Goal: Check status: Check status

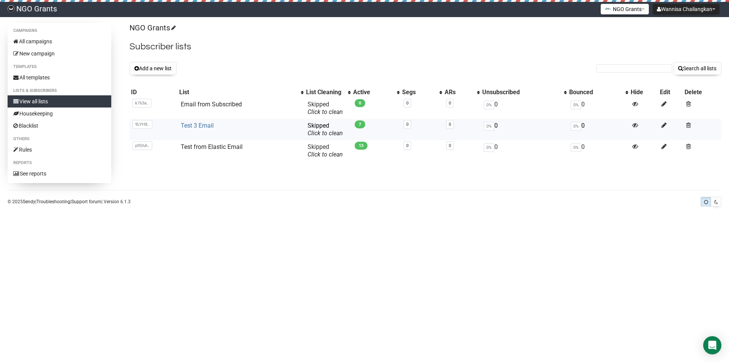
click at [196, 125] on link "Test 3 Email" at bounding box center [197, 125] width 33 height 7
click at [213, 146] on link "Test from Elastic Email" at bounding box center [212, 146] width 62 height 7
click at [203, 125] on link "Test 3 Email" at bounding box center [197, 125] width 33 height 7
